Goal: Information Seeking & Learning: Learn about a topic

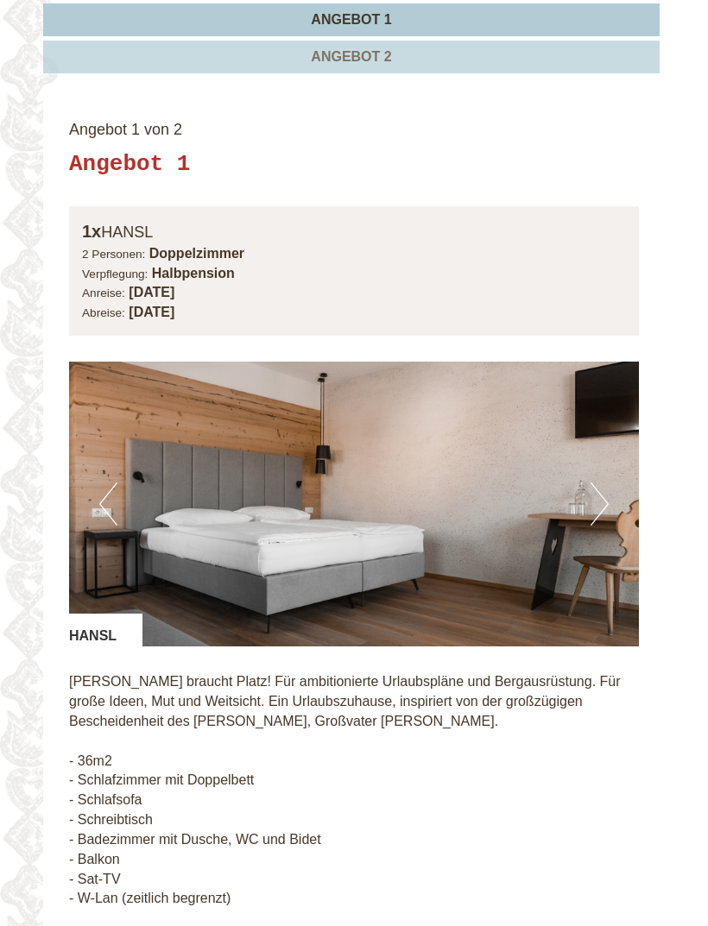
scroll to position [1031, 0]
click at [598, 493] on button "Next" at bounding box center [599, 503] width 18 height 43
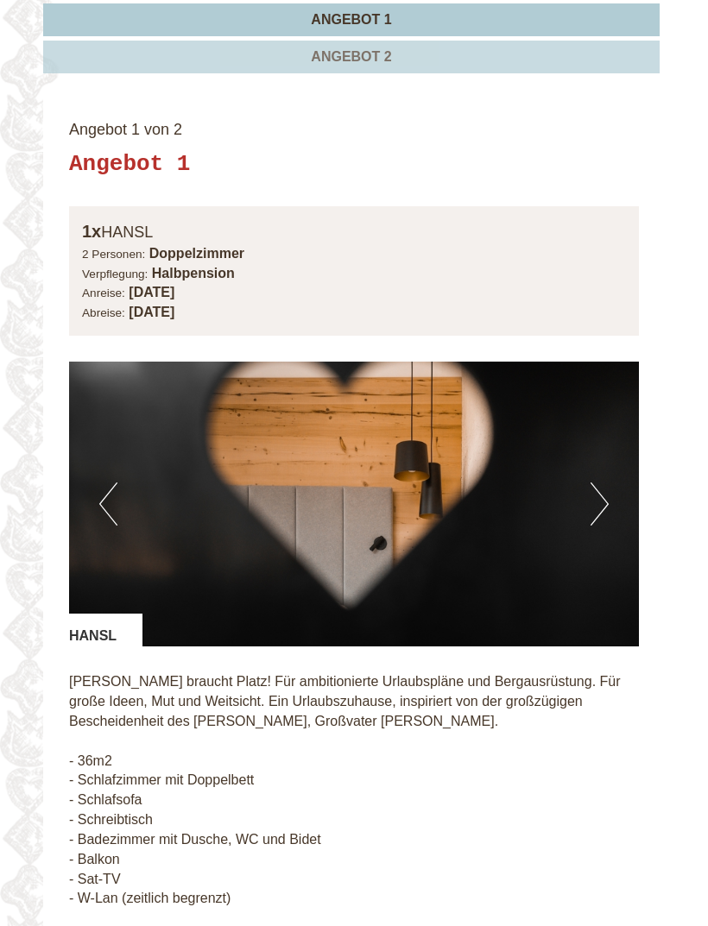
click at [597, 497] on button "Next" at bounding box center [599, 503] width 18 height 43
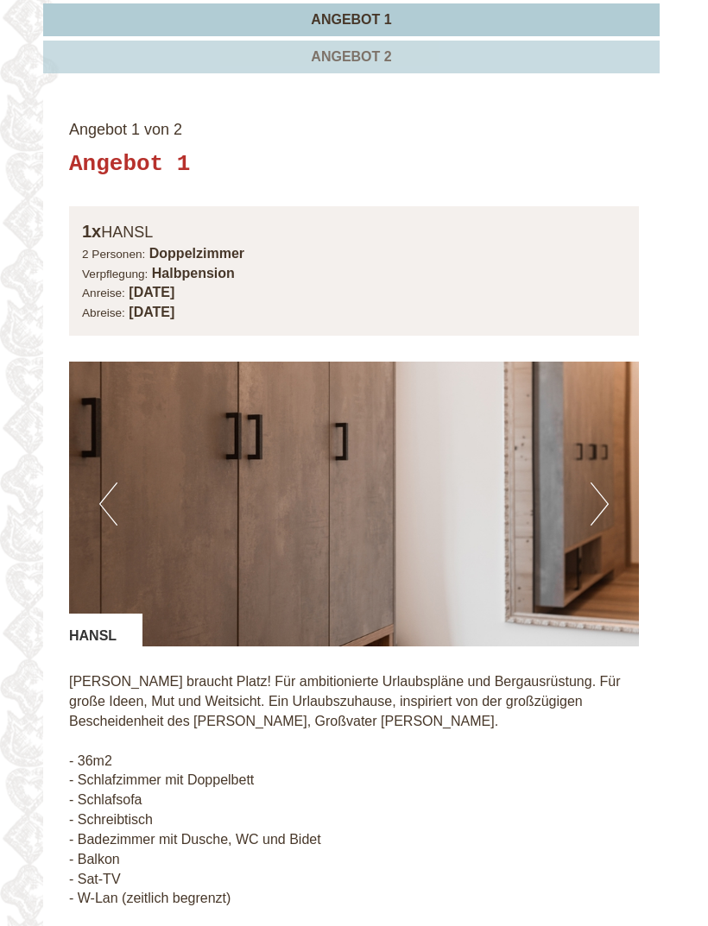
click at [603, 493] on button "Next" at bounding box center [599, 503] width 18 height 43
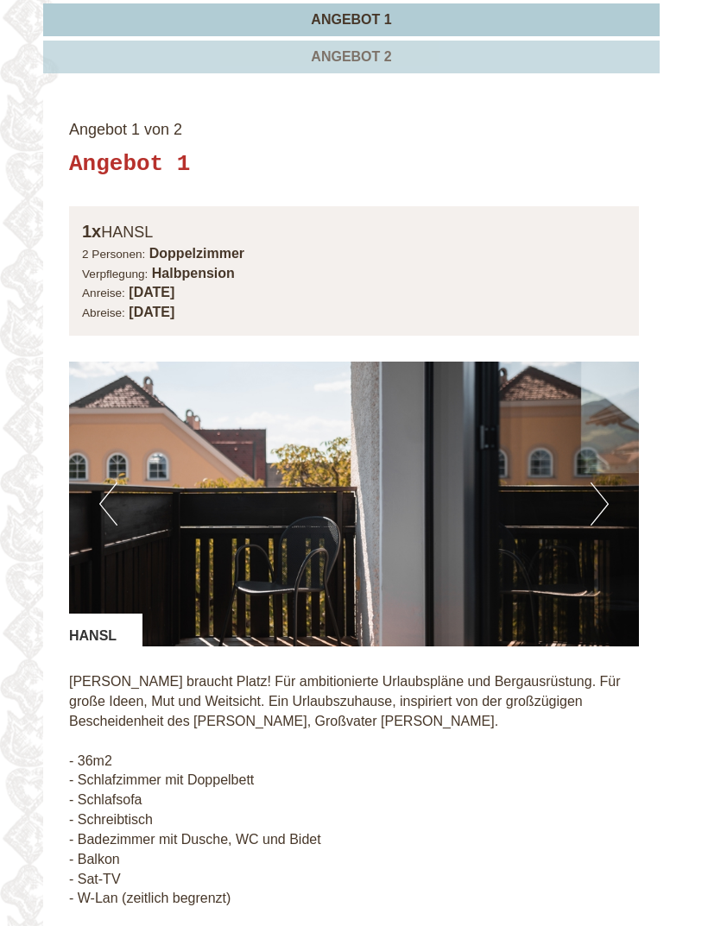
click at [606, 493] on button "Next" at bounding box center [599, 503] width 18 height 43
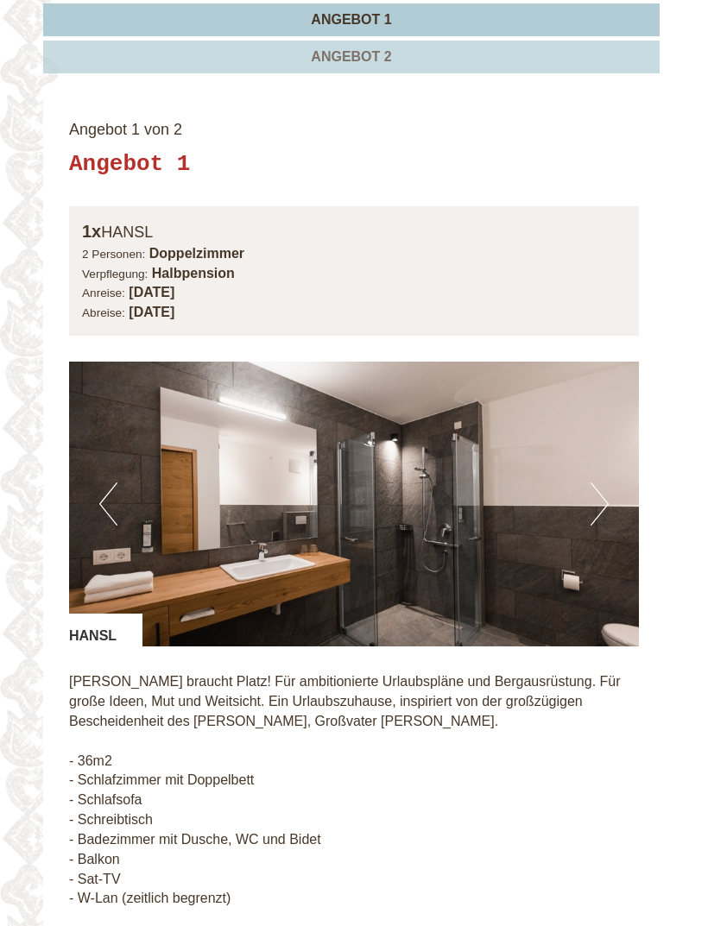
click at [595, 498] on button "Next" at bounding box center [599, 503] width 18 height 43
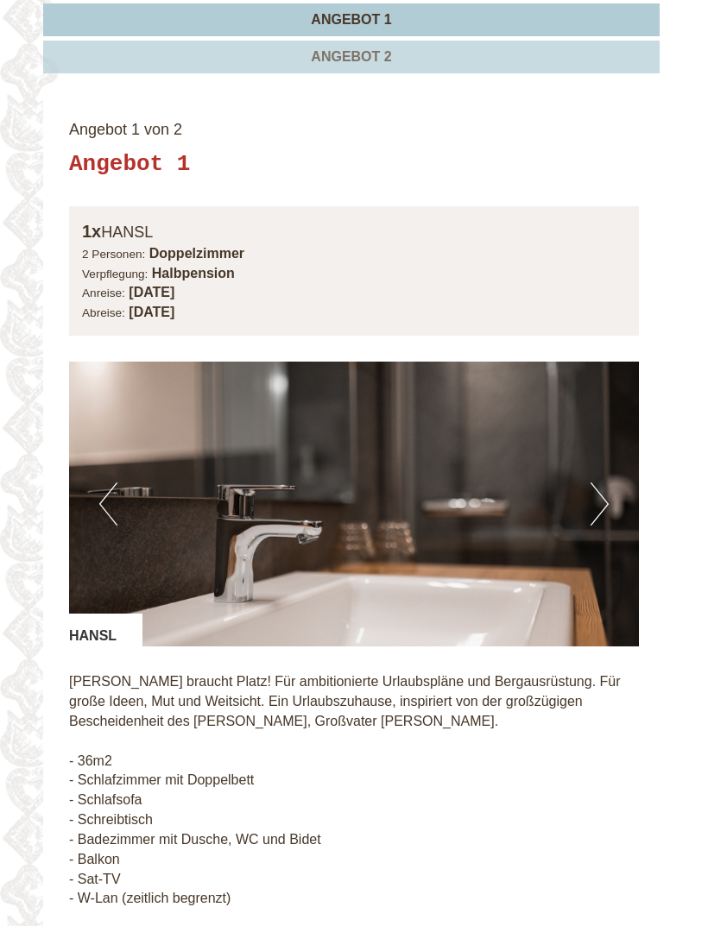
click at [595, 494] on button "Next" at bounding box center [599, 503] width 18 height 43
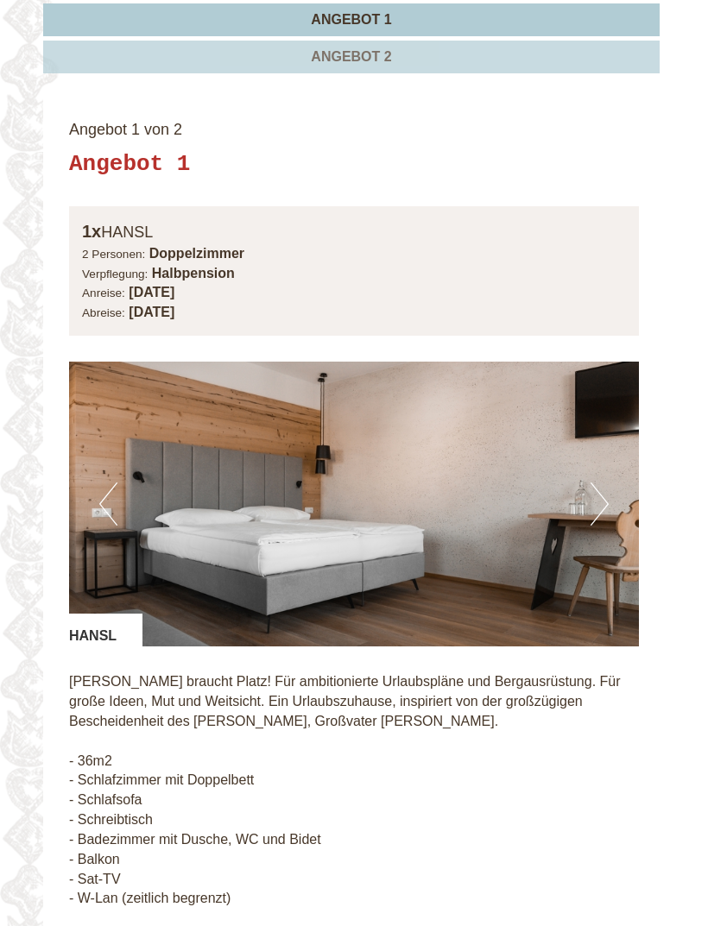
click at [595, 493] on button "Next" at bounding box center [599, 503] width 18 height 43
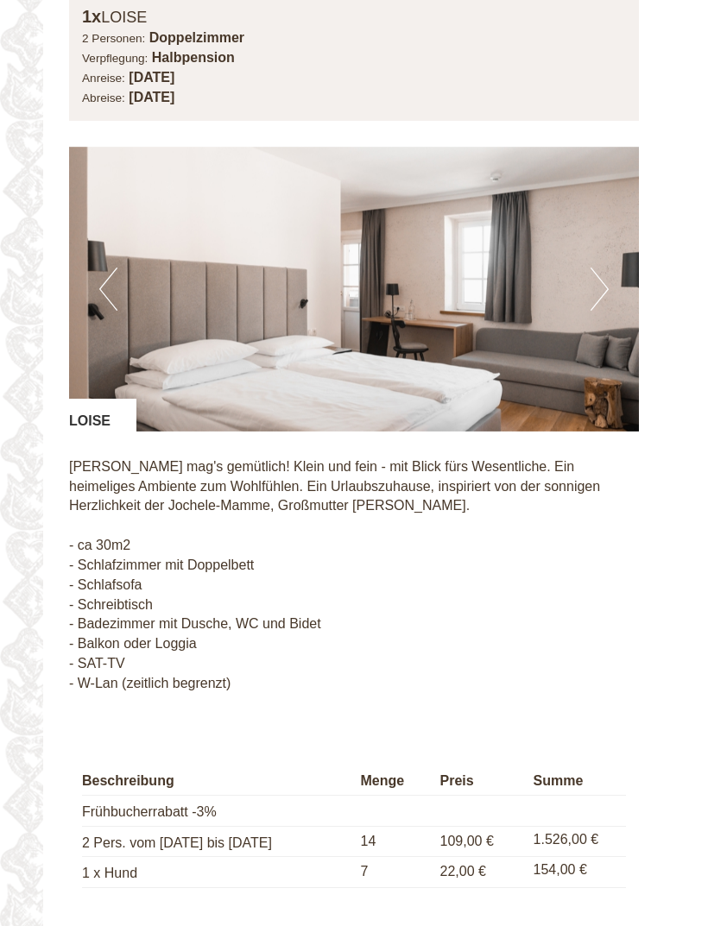
scroll to position [2431, 0]
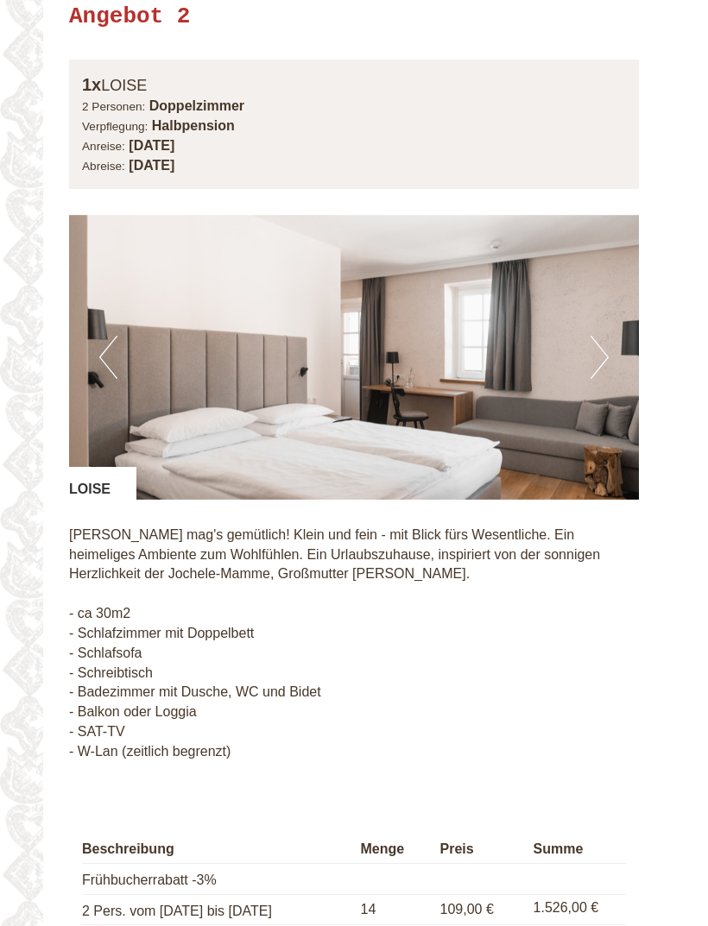
click at [598, 336] on button "Next" at bounding box center [599, 357] width 18 height 43
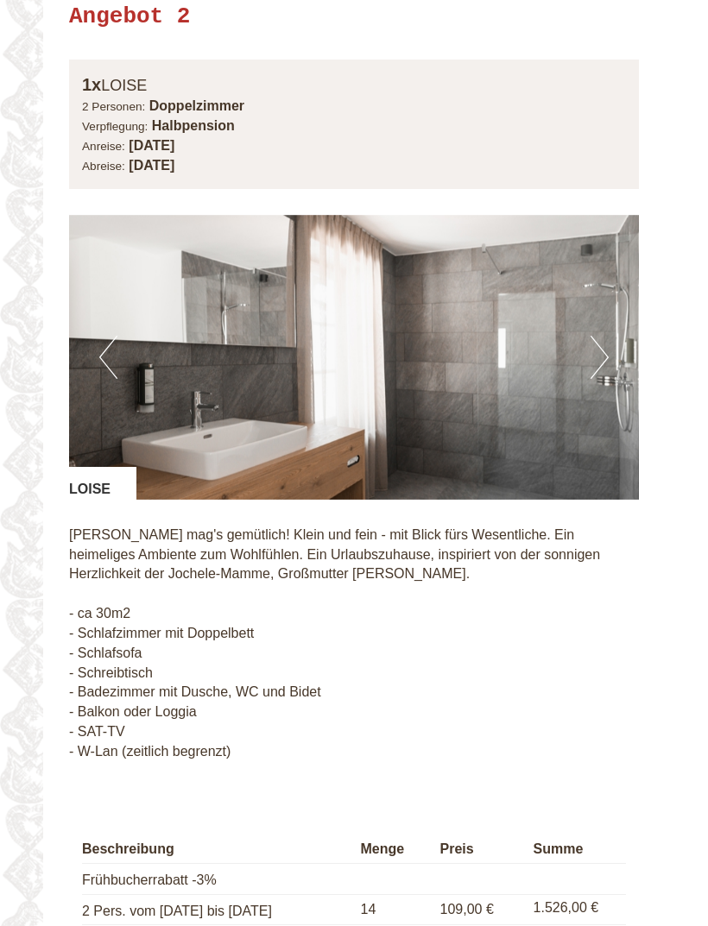
click at [602, 336] on button "Next" at bounding box center [599, 357] width 18 height 43
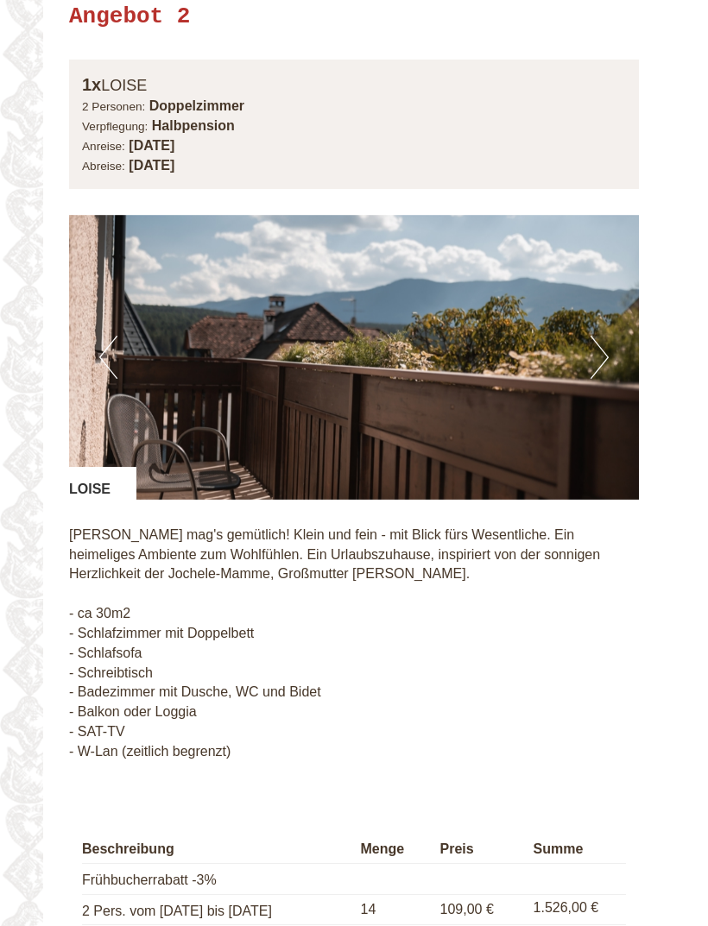
click at [605, 336] on button "Next" at bounding box center [599, 357] width 18 height 43
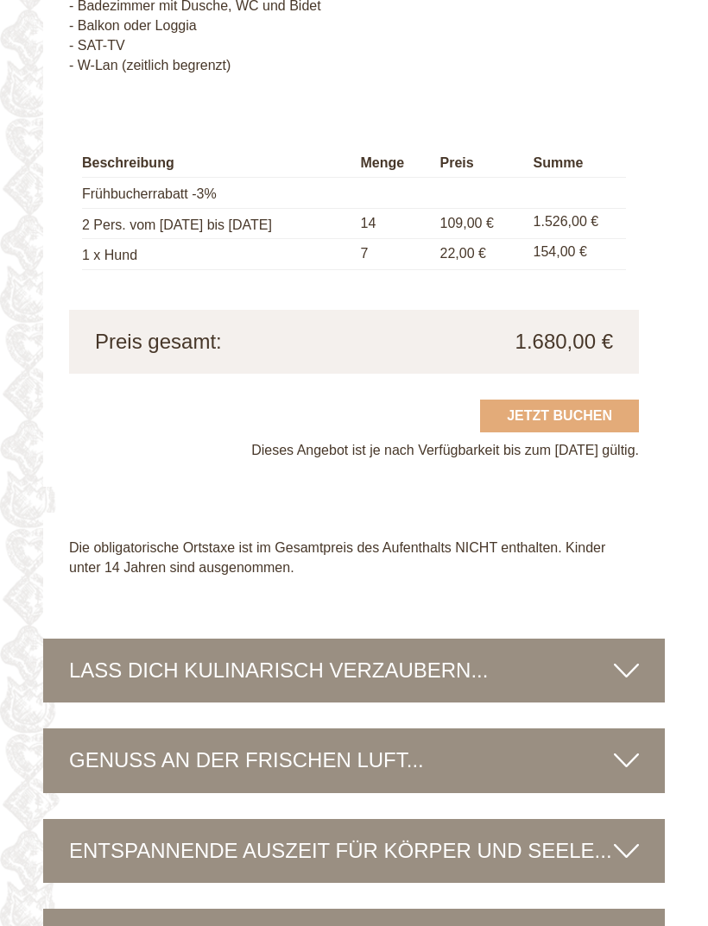
scroll to position [3120, 0]
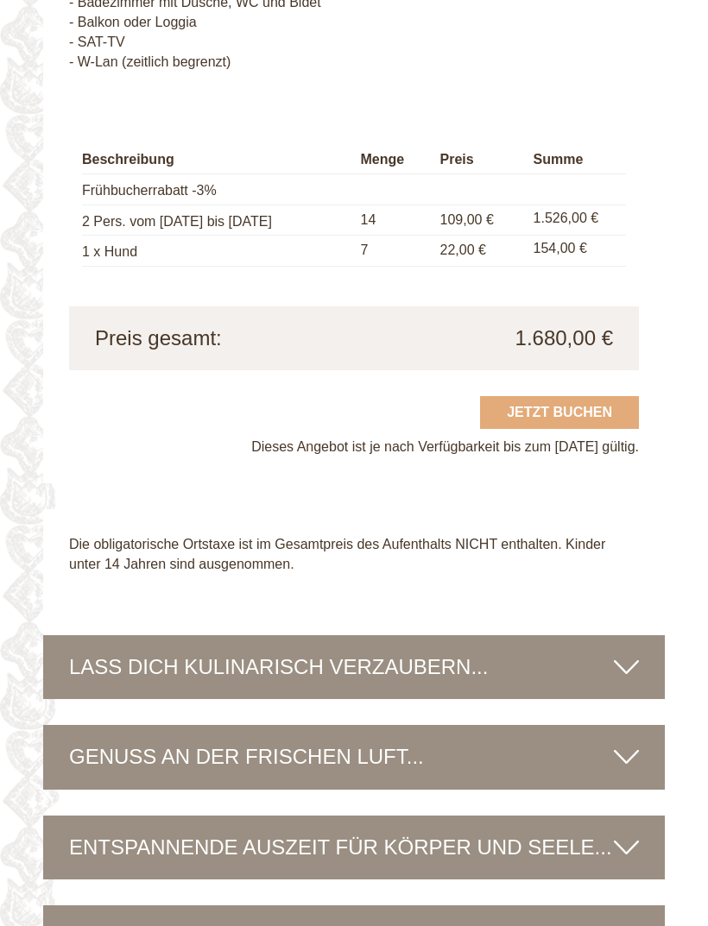
click at [627, 635] on div "LASS DICH KULINARISCH VERZAUBERN..." at bounding box center [353, 667] width 621 height 64
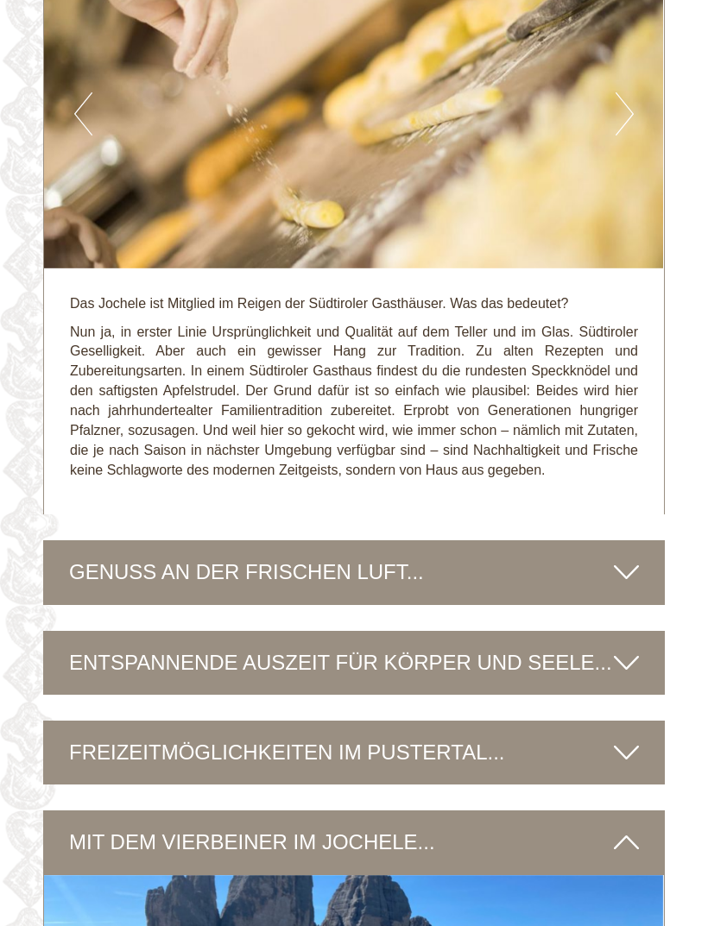
scroll to position [3865, 0]
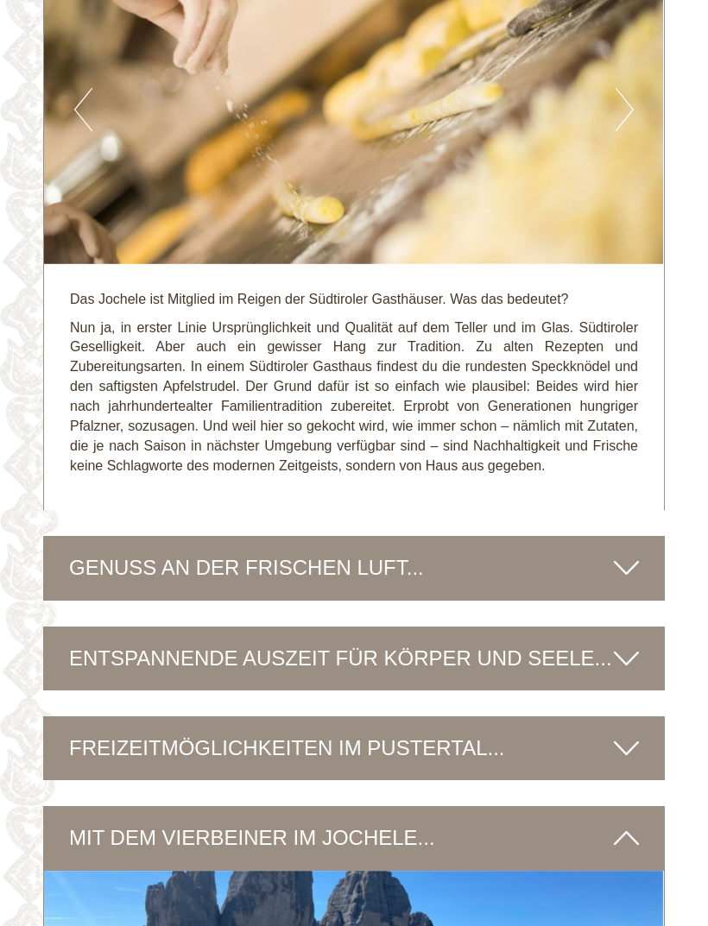
click at [609, 716] on div "FREIZEITMÖGLICHKEITEN IM PUSTERTAL..." at bounding box center [353, 748] width 621 height 64
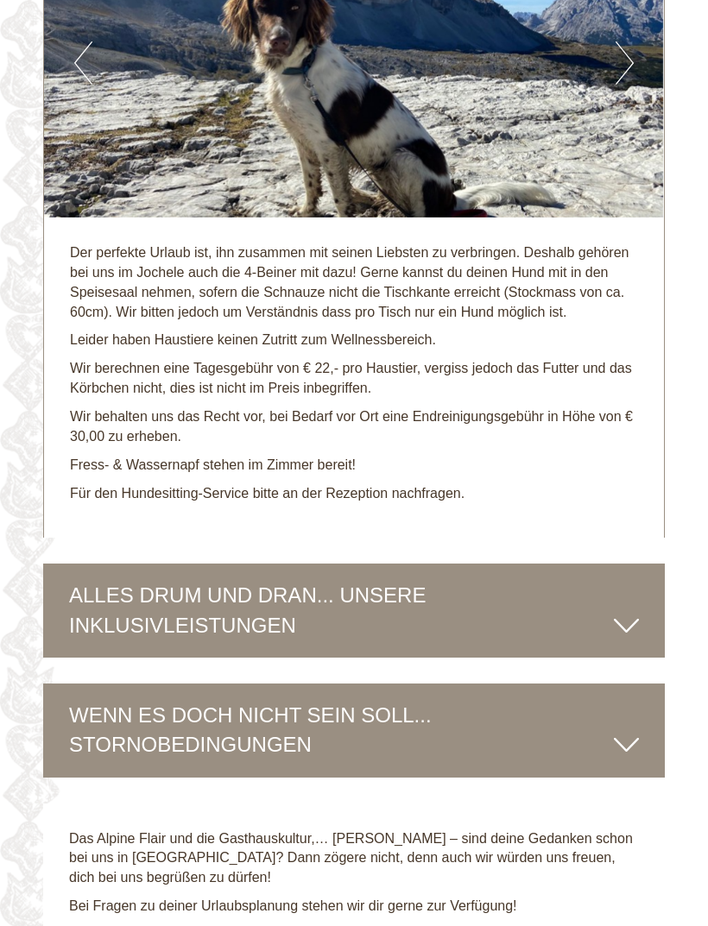
scroll to position [5383, 0]
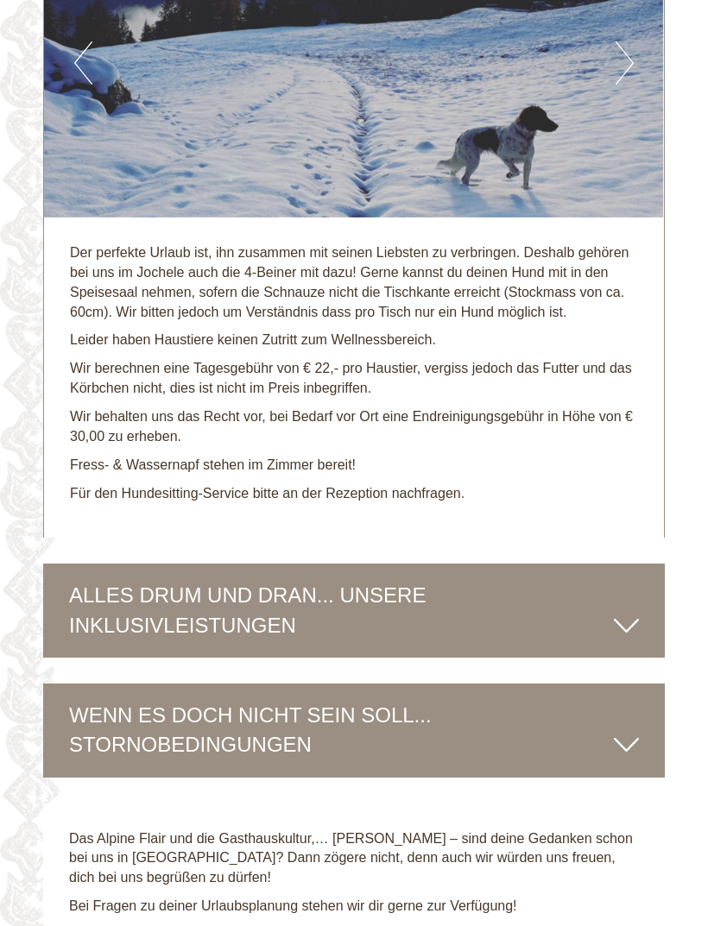
click at [623, 611] on icon at bounding box center [626, 625] width 25 height 29
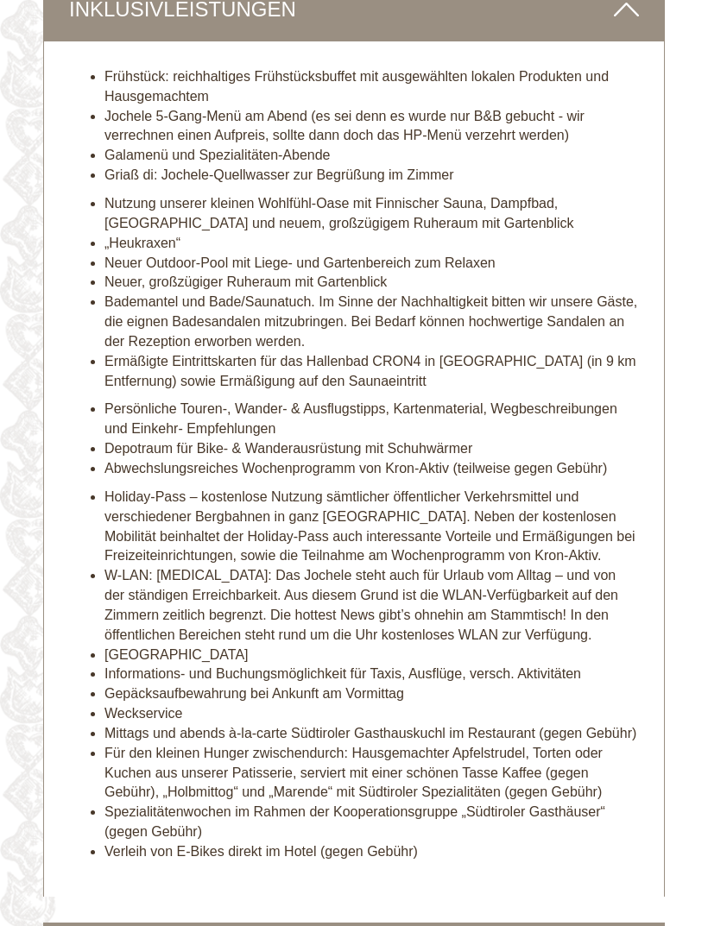
scroll to position [6000, 0]
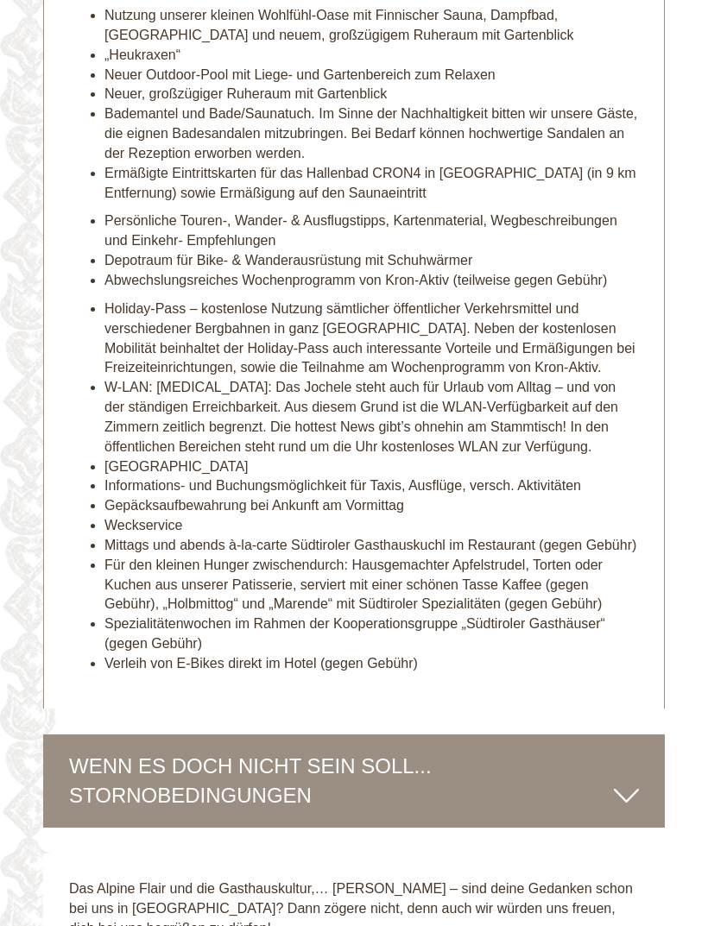
click at [600, 735] on div "WENN ES DOCH NICHT SEIN SOLL... STORNOBEDINGUNGEN" at bounding box center [353, 782] width 621 height 94
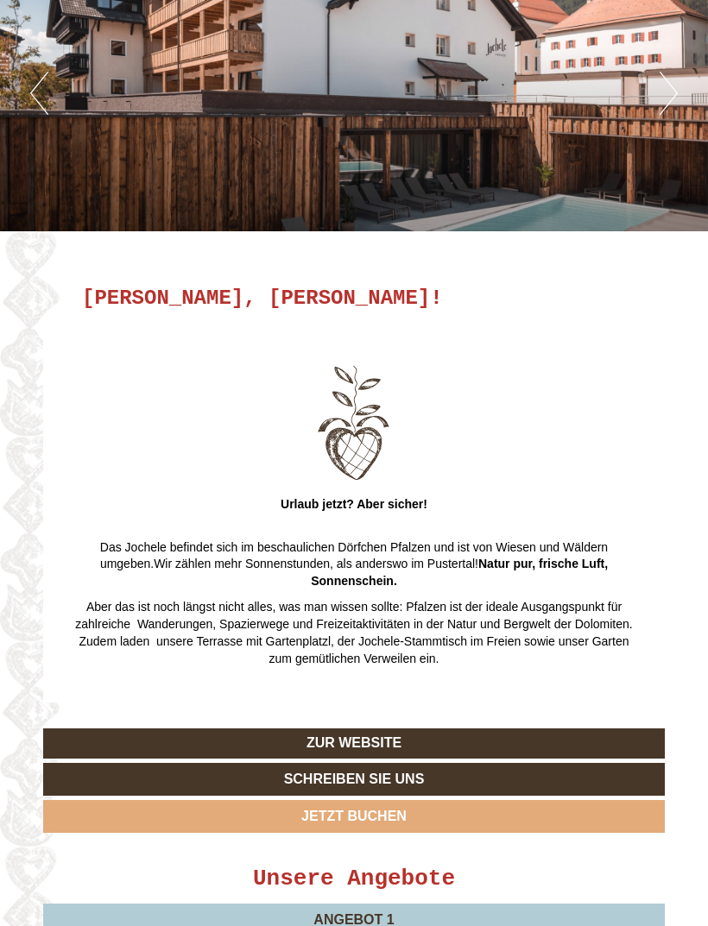
scroll to position [0, 0]
